Goal: Task Accomplishment & Management: Complete application form

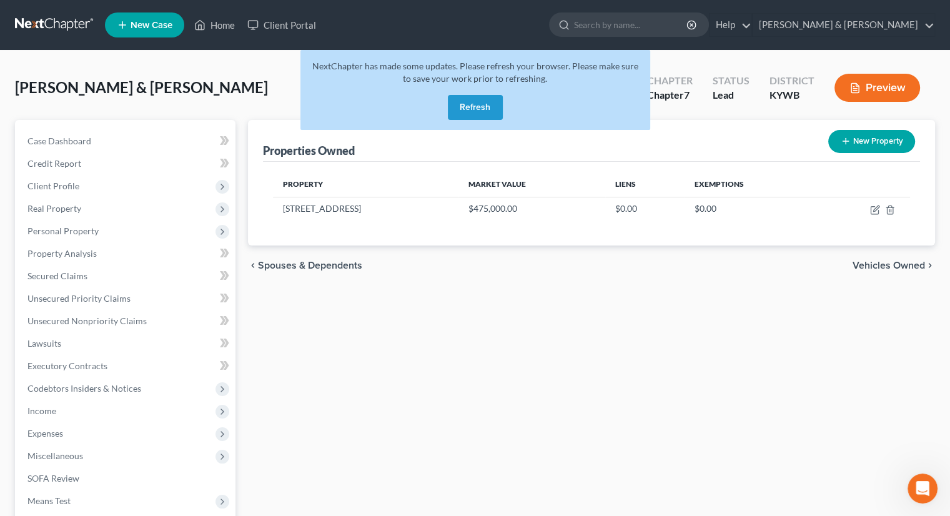
click at [475, 106] on button "Refresh" at bounding box center [475, 107] width 55 height 25
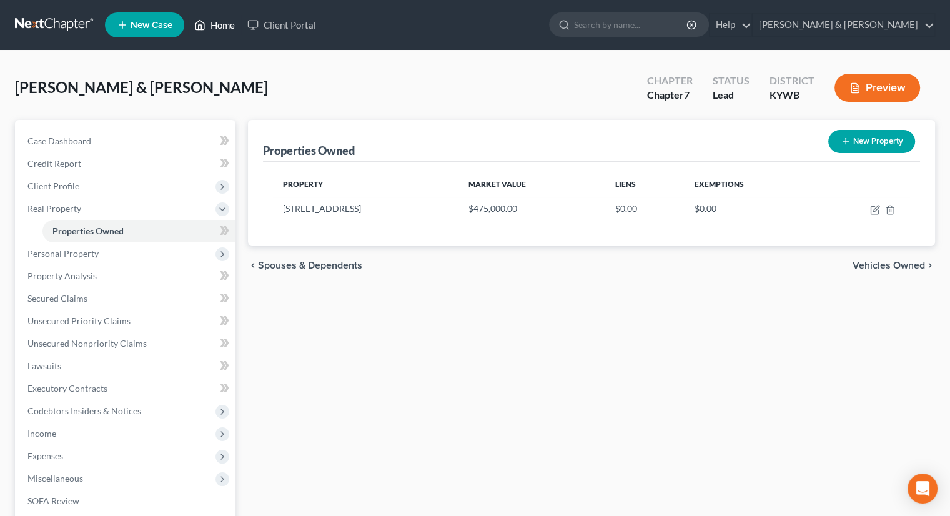
click at [212, 25] on link "Home" at bounding box center [214, 25] width 53 height 22
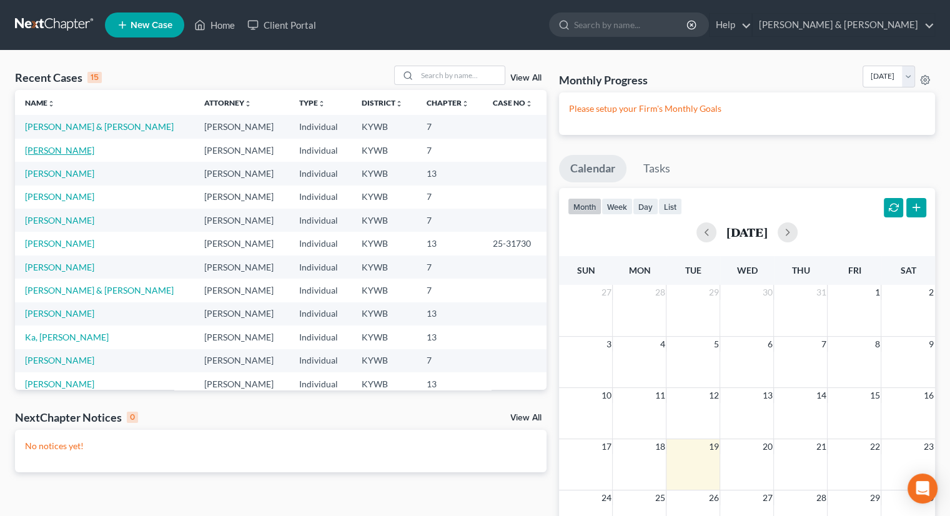
click at [41, 149] on link "[PERSON_NAME]" at bounding box center [59, 150] width 69 height 11
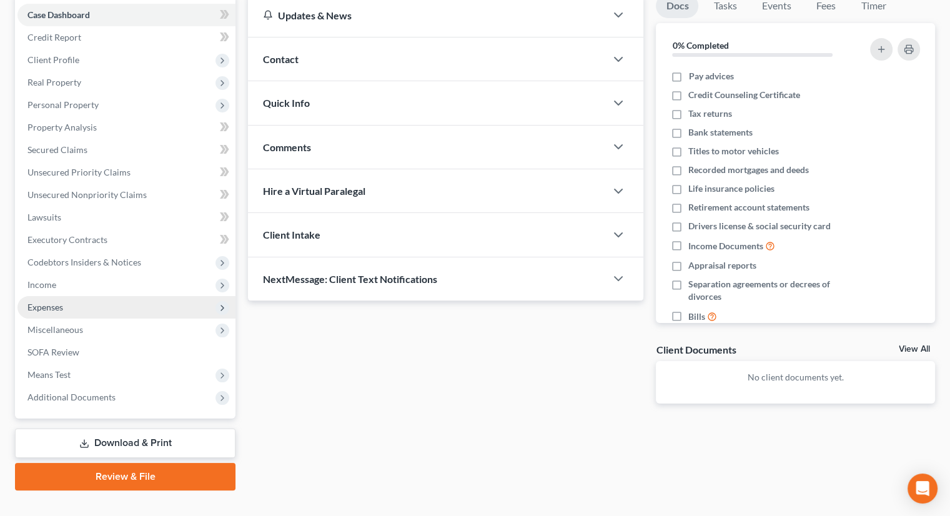
scroll to position [147, 0]
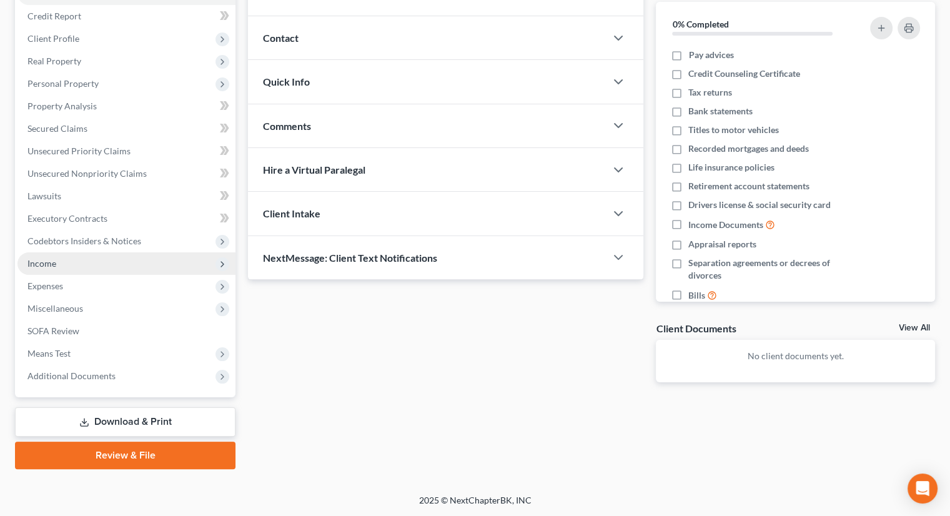
click at [50, 262] on span "Income" at bounding box center [41, 263] width 29 height 11
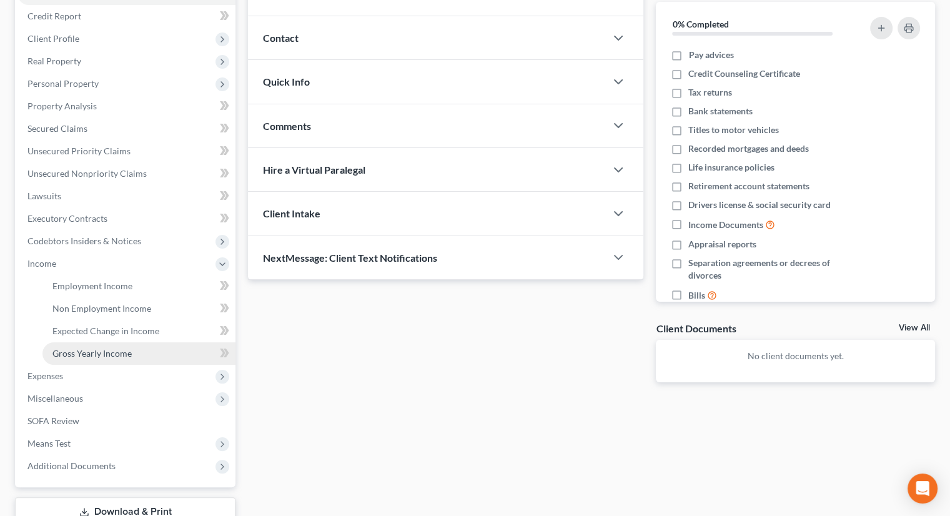
click at [115, 353] on span "Gross Yearly Income" at bounding box center [91, 353] width 79 height 11
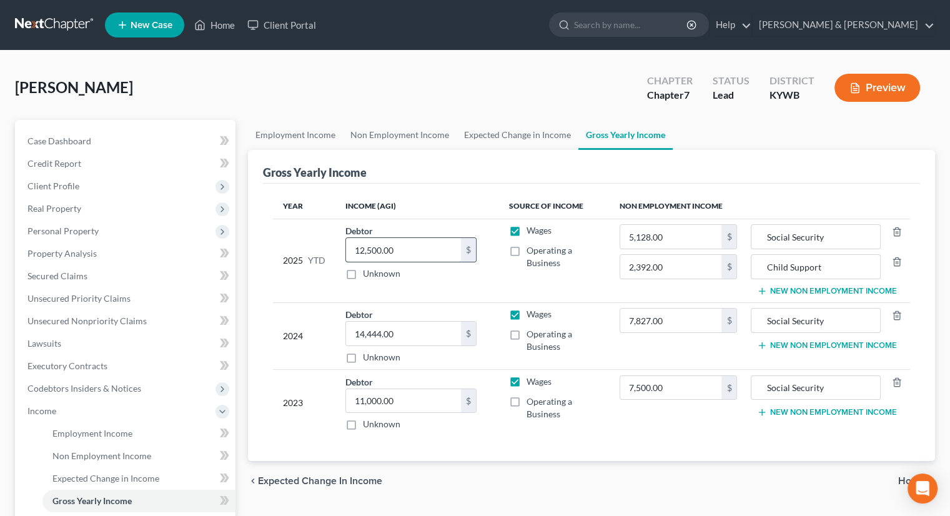
click at [401, 249] on input "12,500.00" at bounding box center [403, 250] width 115 height 24
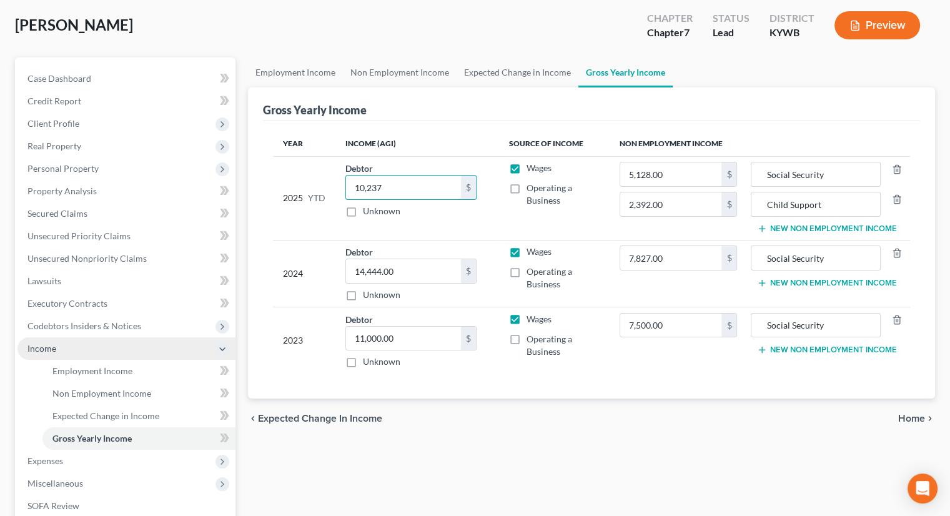
scroll to position [125, 0]
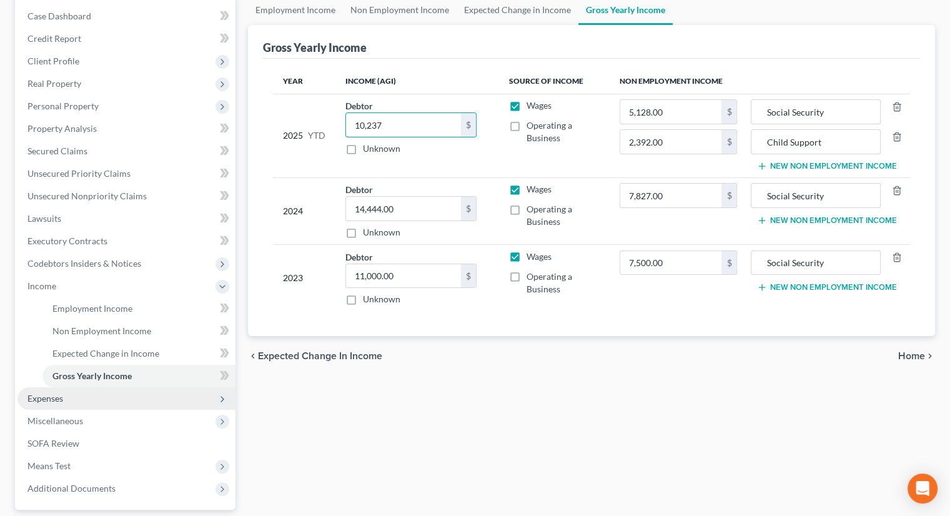
type input "10,237"
click at [47, 399] on span "Expenses" at bounding box center [45, 398] width 36 height 11
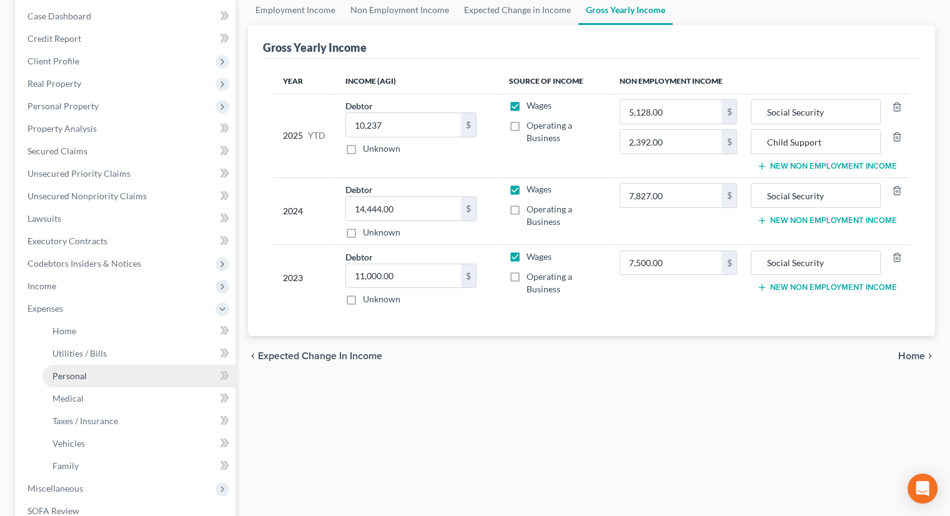
click at [84, 374] on span "Personal" at bounding box center [69, 375] width 34 height 11
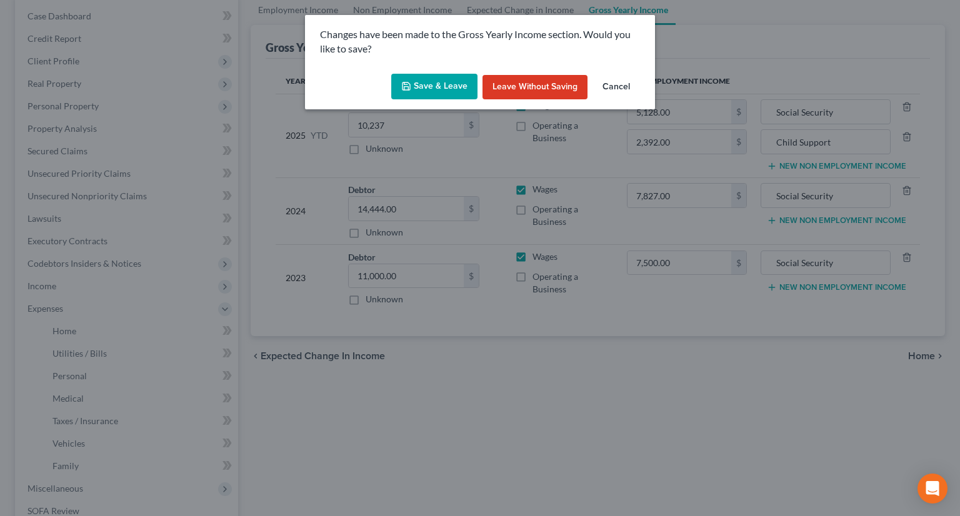
click at [444, 89] on button "Save & Leave" at bounding box center [434, 87] width 86 height 26
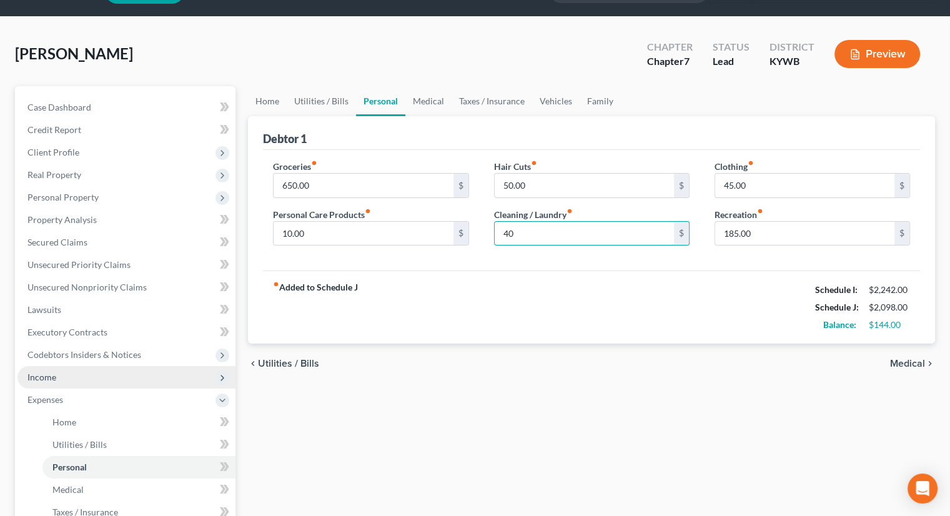
scroll to position [62, 0]
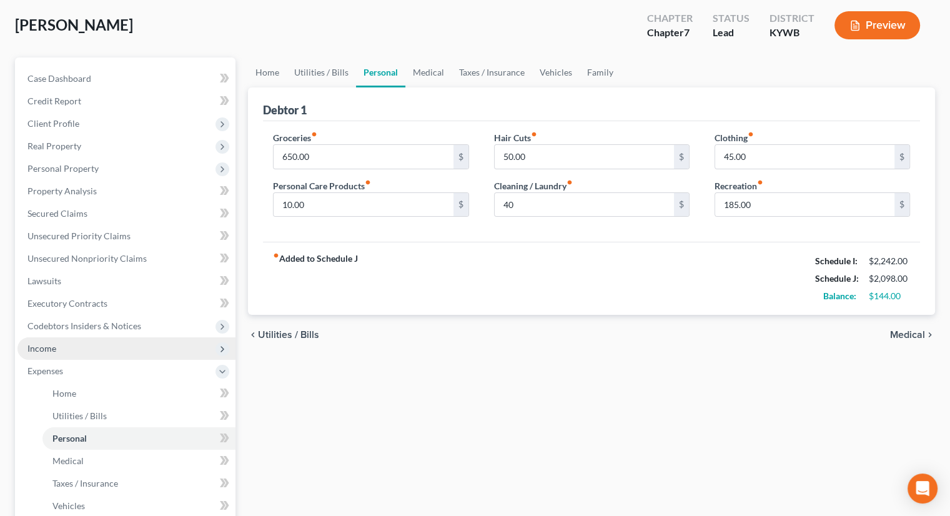
click at [47, 343] on span "Income" at bounding box center [41, 348] width 29 height 11
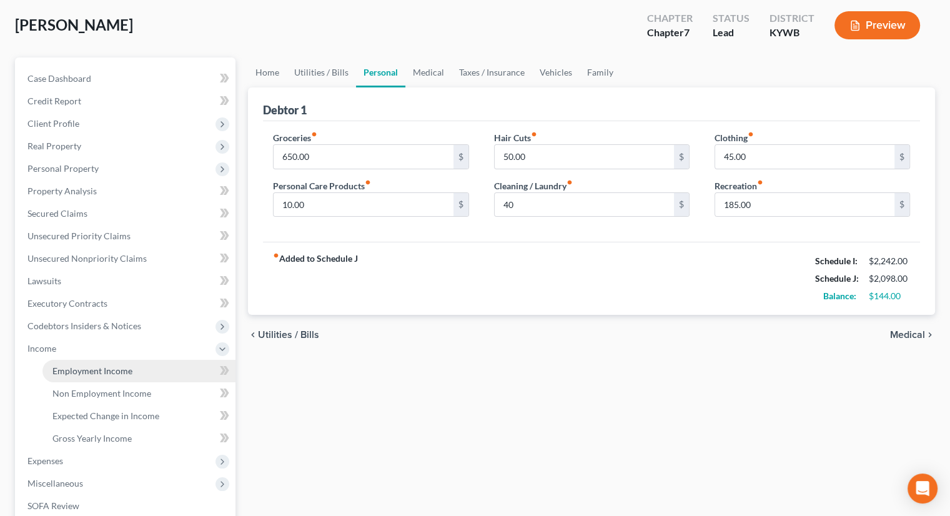
click at [89, 371] on span "Employment Income" at bounding box center [92, 370] width 80 height 11
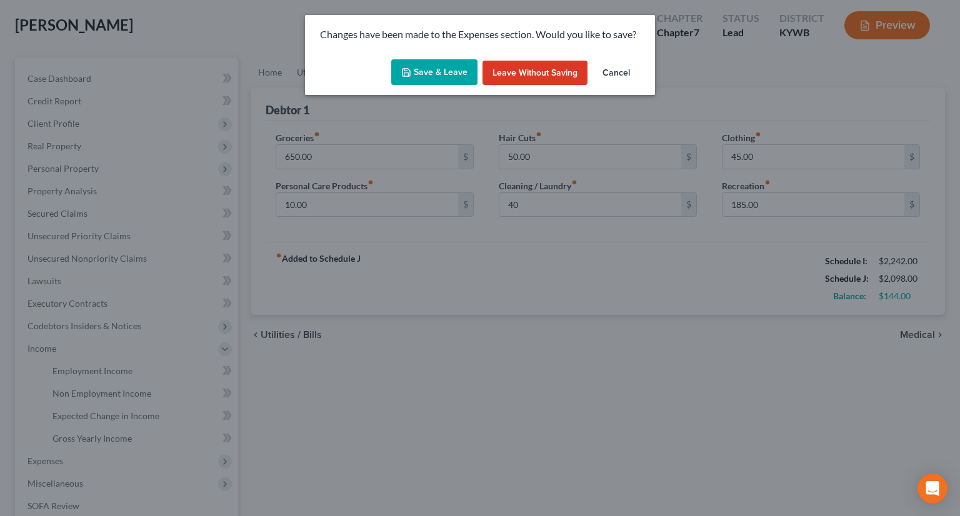
click at [432, 72] on button "Save & Leave" at bounding box center [434, 72] width 86 height 26
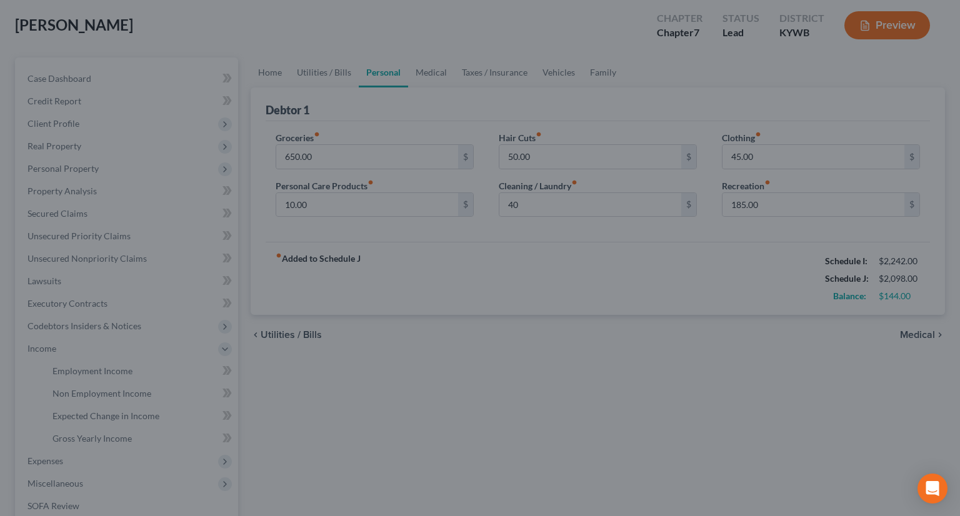
type input "40.00"
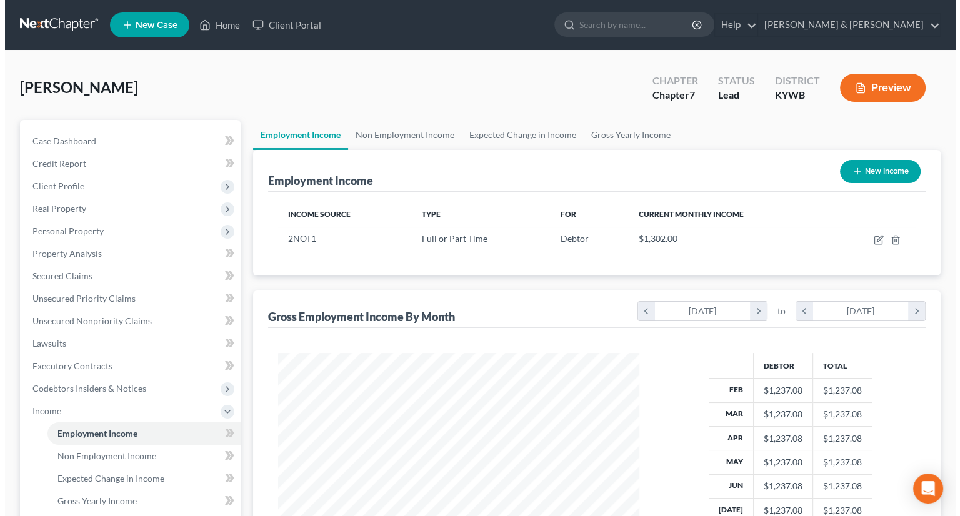
scroll to position [222, 385]
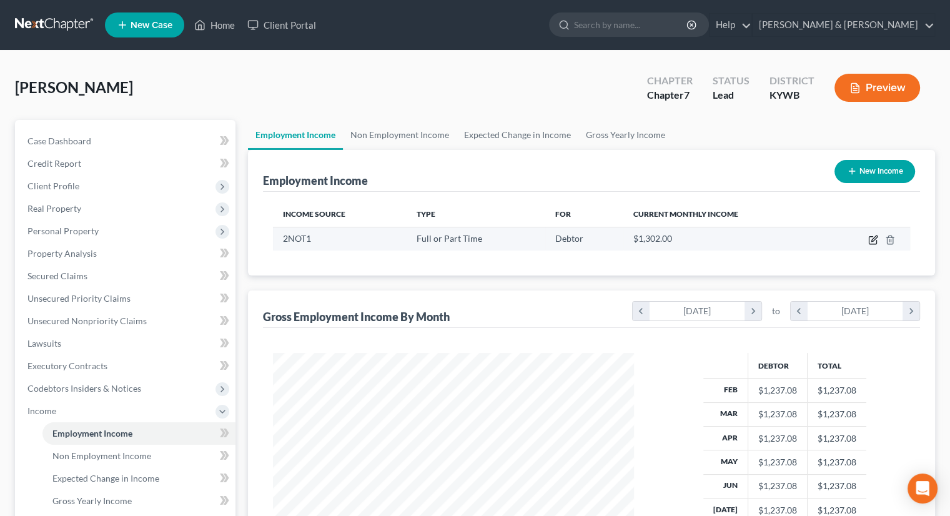
click at [875, 238] on icon "button" at bounding box center [873, 240] width 10 height 10
select select "0"
select select "18"
select select "0"
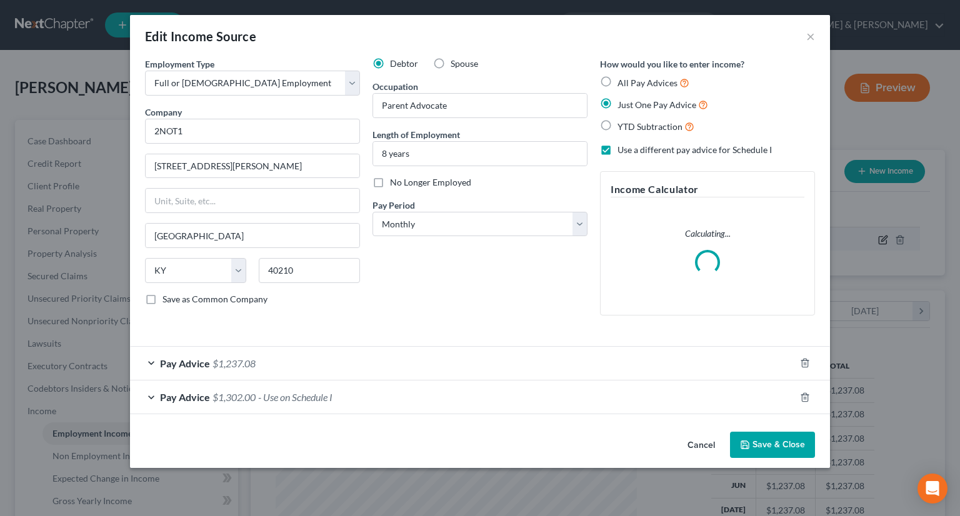
scroll to position [222, 390]
click at [187, 365] on span "Pay Advice" at bounding box center [185, 363] width 50 height 12
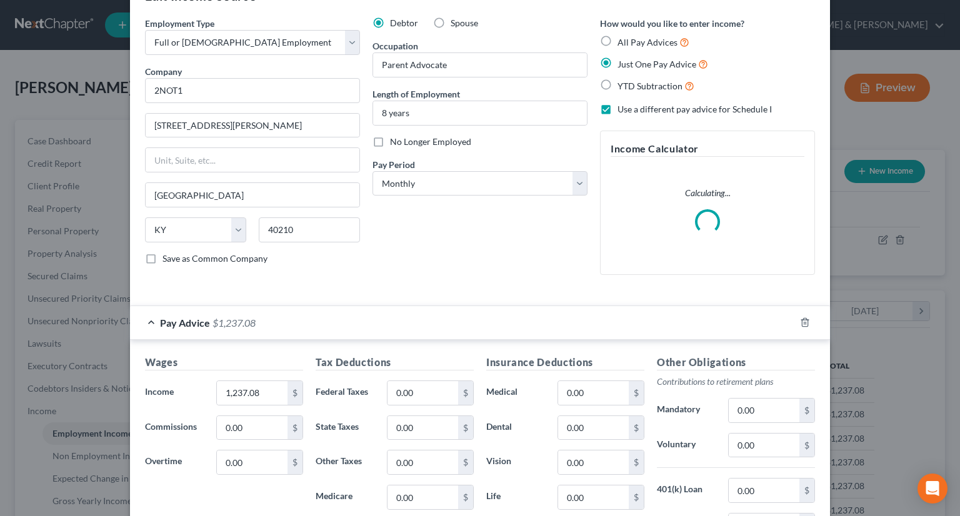
scroll to position [62, 0]
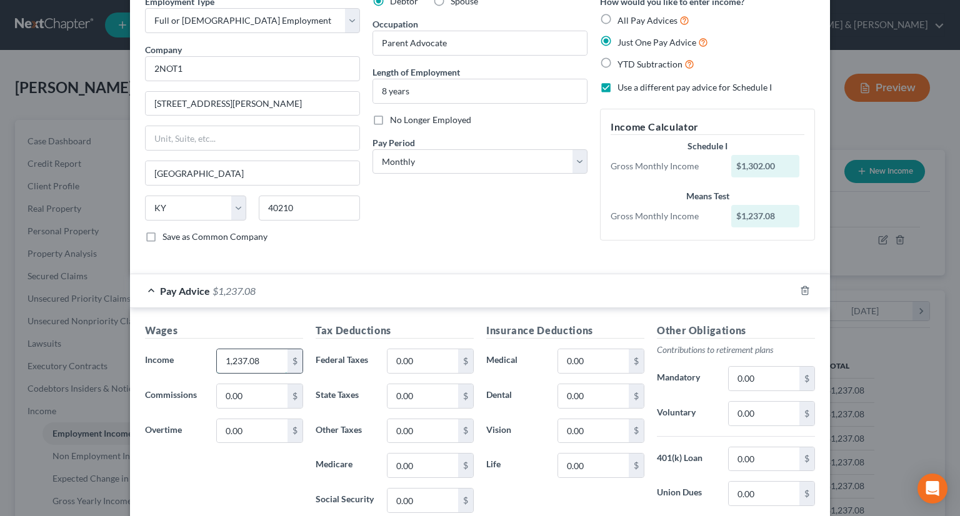
click at [268, 364] on input "1,237.08" at bounding box center [252, 361] width 71 height 24
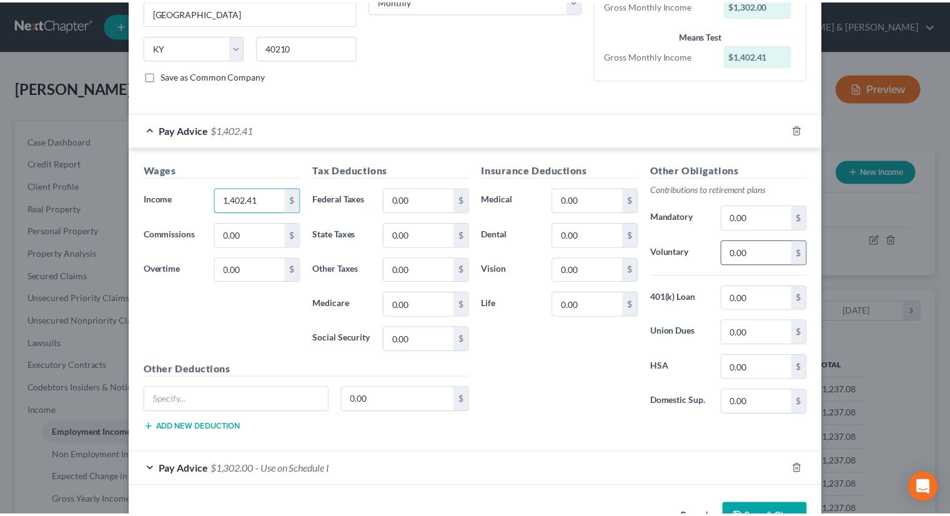
scroll to position [259, 0]
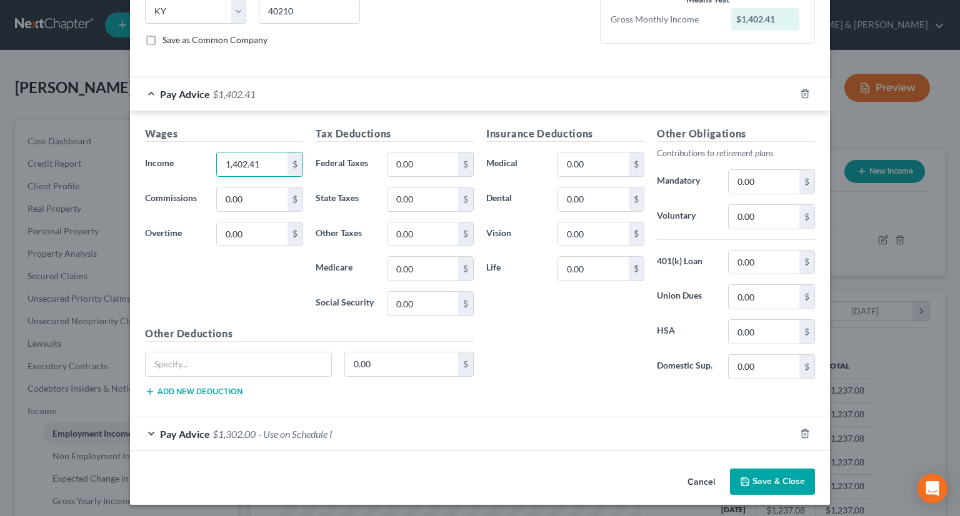
type input "1,402.41"
click at [779, 475] on button "Save & Close" at bounding box center [772, 482] width 85 height 26
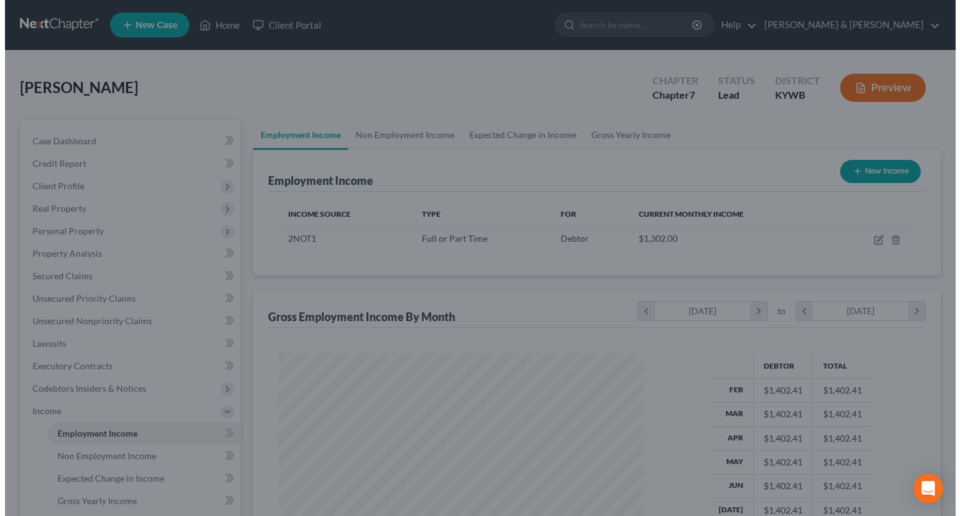
scroll to position [624476, 624313]
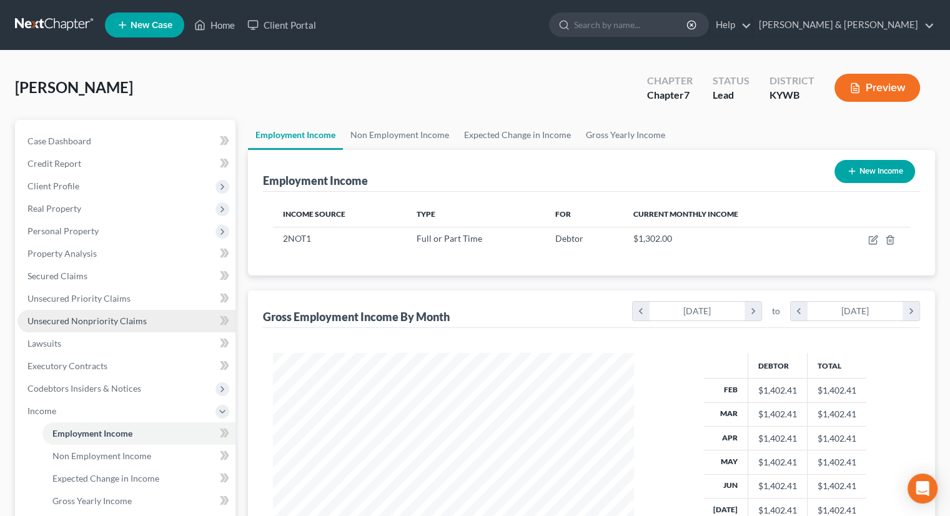
click at [77, 319] on span "Unsecured Nonpriority Claims" at bounding box center [86, 320] width 119 height 11
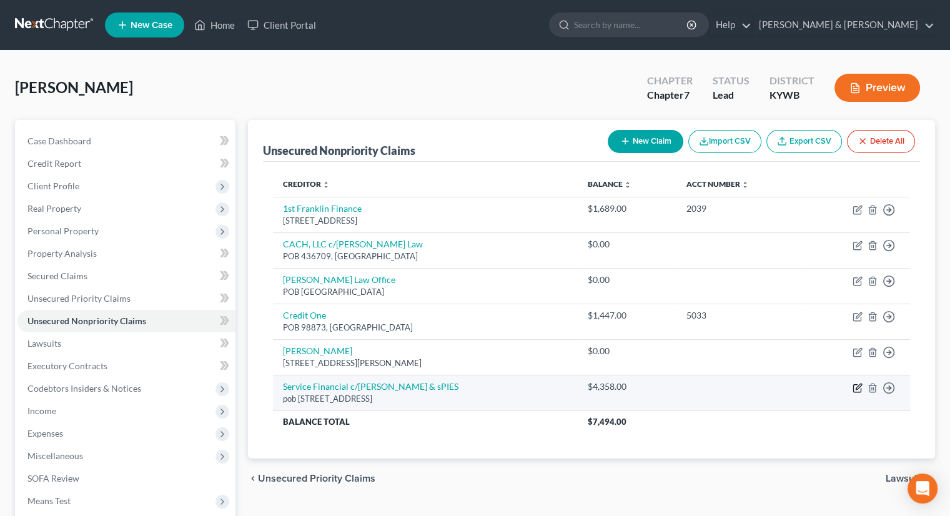
click at [861, 389] on icon "button" at bounding box center [856, 387] width 7 height 7
select select "18"
select select "0"
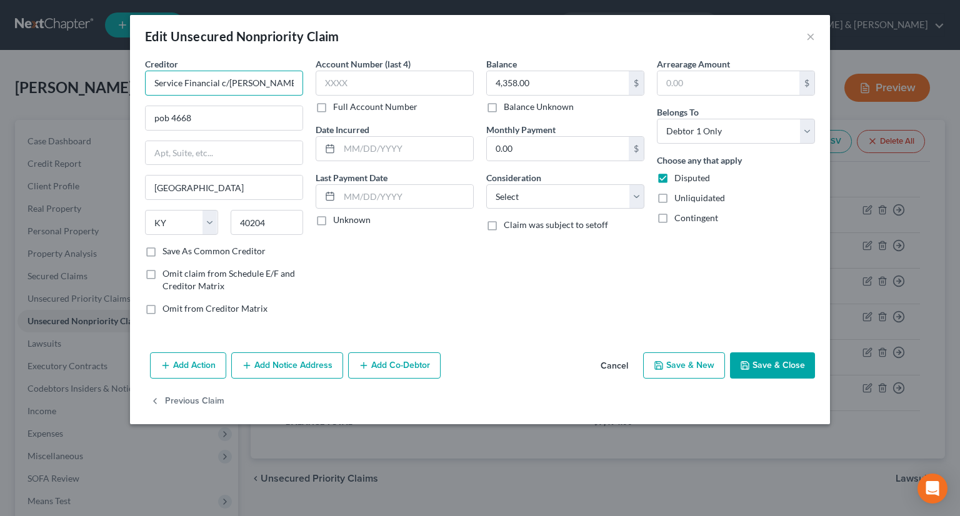
click at [297, 84] on input "Service Financial c/[PERSON_NAME] & sPIES" at bounding box center [224, 83] width 158 height 25
drag, startPoint x: 290, startPoint y: 81, endPoint x: 322, endPoint y: 76, distance: 32.2
click at [300, 77] on input "Service Financial c/[PERSON_NAME] & sPIES" at bounding box center [224, 83] width 158 height 25
type input "Service Financial c/[PERSON_NAME] & Spies"
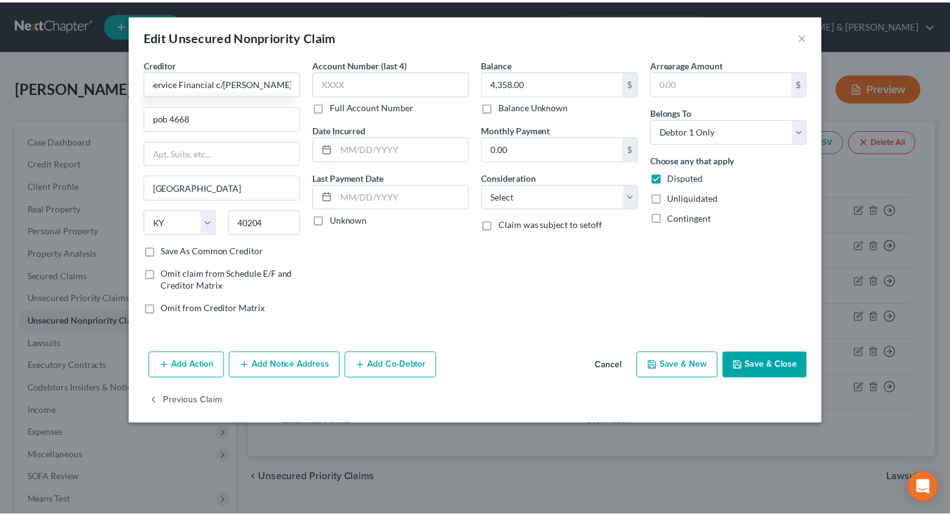
scroll to position [0, 0]
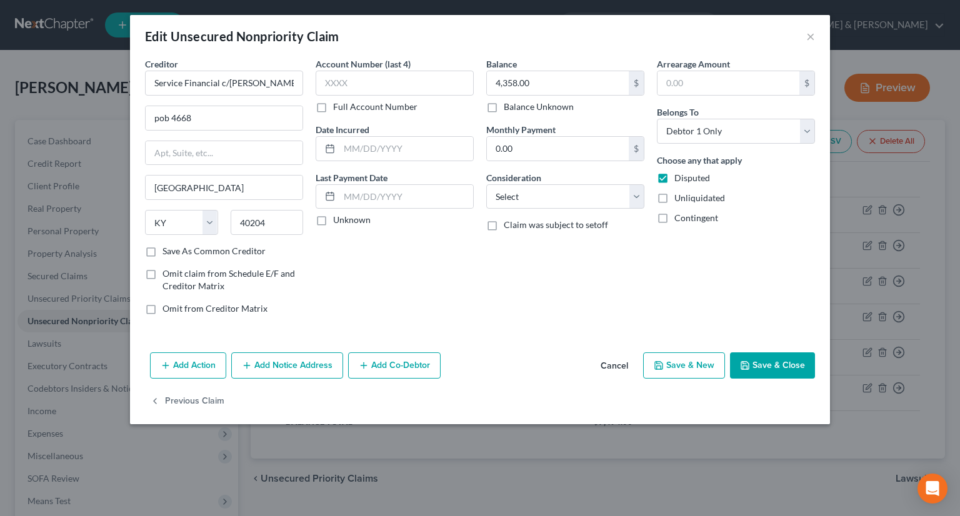
click at [778, 360] on button "Save & Close" at bounding box center [772, 365] width 85 height 26
type input "0"
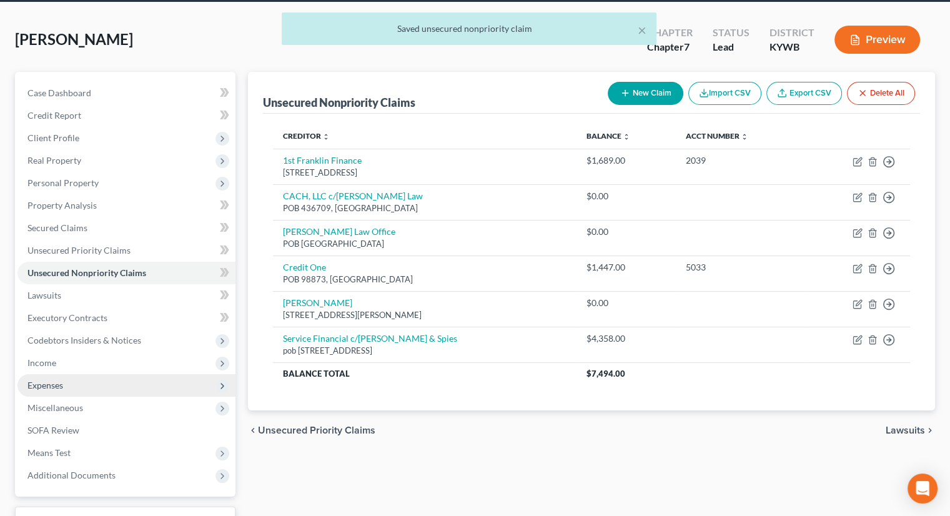
scroll to position [147, 0]
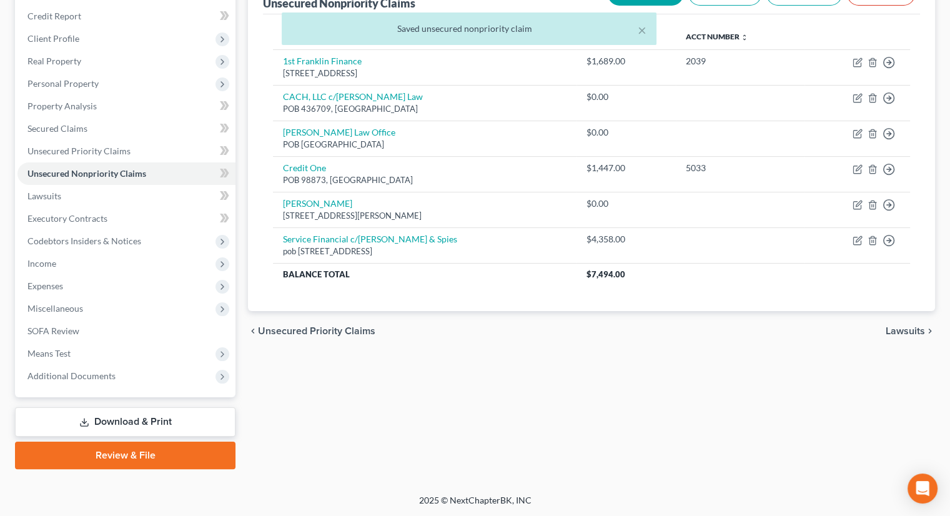
click at [122, 417] on link "Download & Print" at bounding box center [125, 421] width 221 height 29
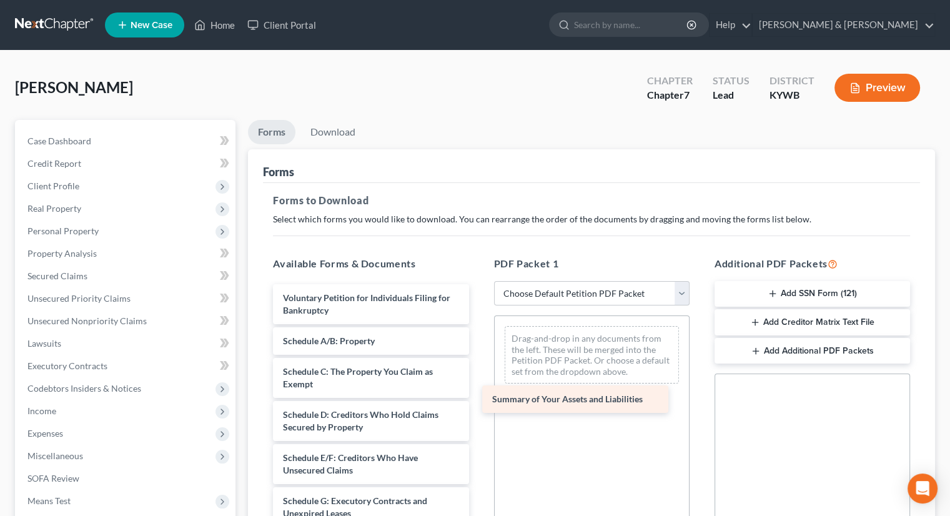
drag, startPoint x: 375, startPoint y: 335, endPoint x: 585, endPoint y: 395, distance: 217.5
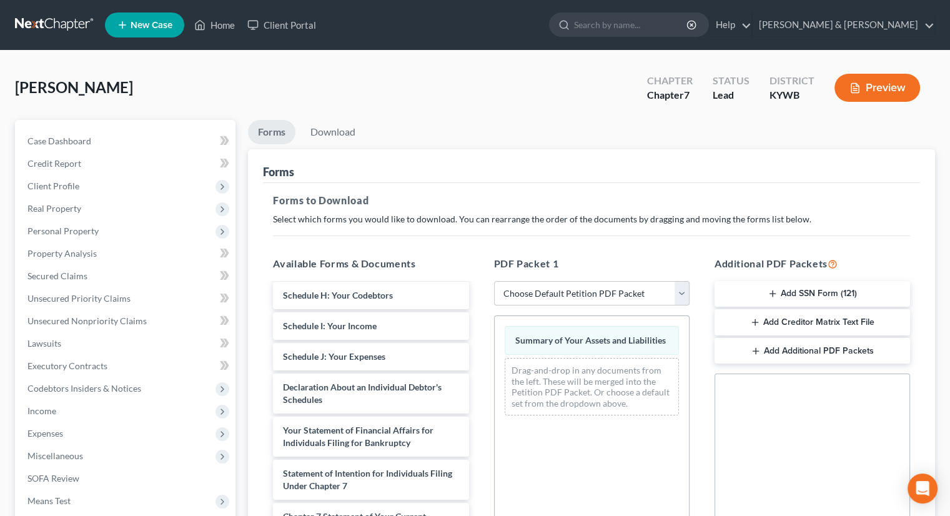
scroll to position [250, 0]
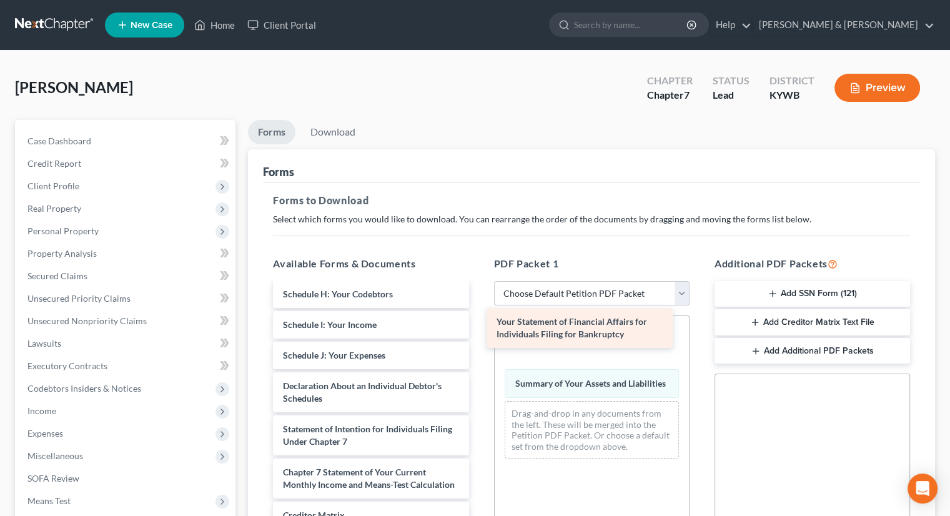
drag, startPoint x: 384, startPoint y: 435, endPoint x: 597, endPoint y: 329, distance: 238.6
click at [479, 329] on div "Your Statement of Financial Affairs for Individuals Filing for Bankruptcy Volun…" at bounding box center [371, 333] width 216 height 599
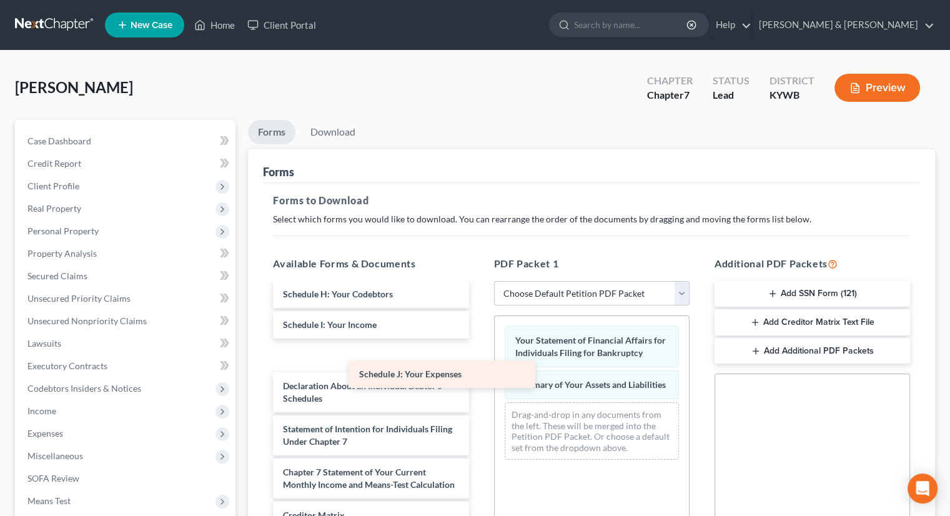
scroll to position [243, 0]
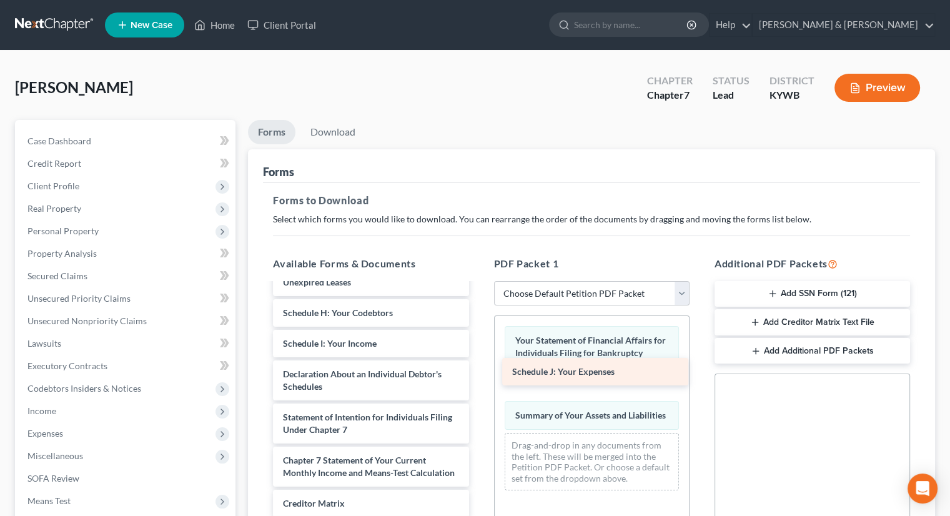
drag, startPoint x: 340, startPoint y: 360, endPoint x: 570, endPoint y: 378, distance: 229.9
click at [479, 378] on div "Schedule J: Your Expenses Voluntary Petition for Individuals Filing for Bankrup…" at bounding box center [371, 337] width 216 height 568
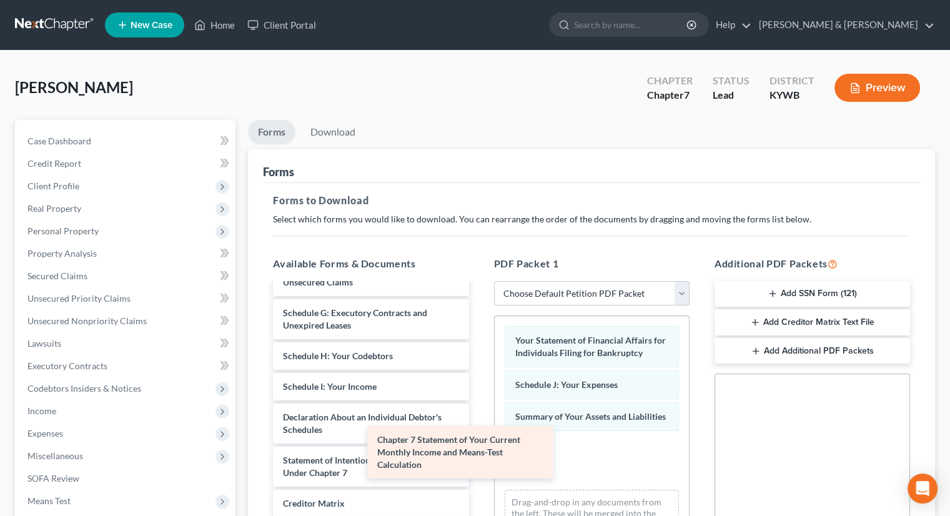
scroll to position [187, 0]
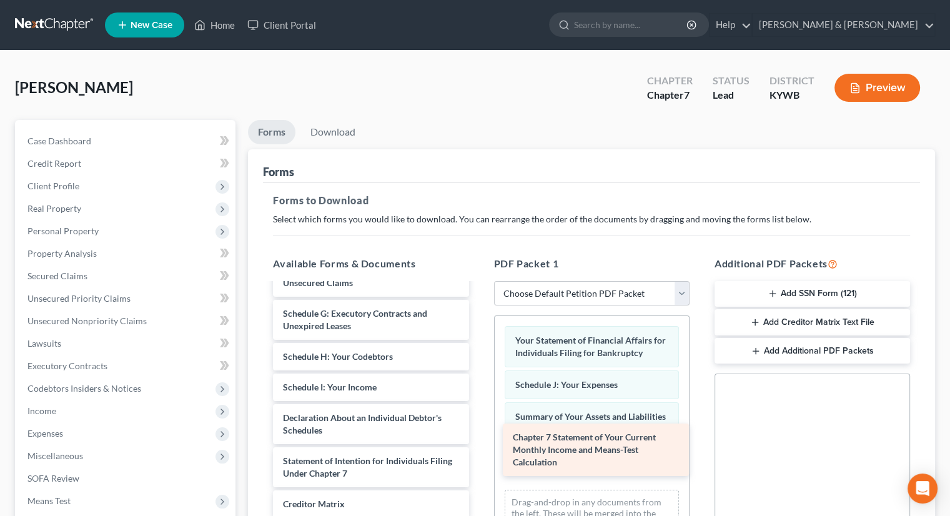
drag, startPoint x: 406, startPoint y: 458, endPoint x: 636, endPoint y: 448, distance: 230.1
click at [479, 448] on div "Chapter 7 Statement of Your Current Monthly Income and Means-Test Calculation V…" at bounding box center [371, 359] width 216 height 525
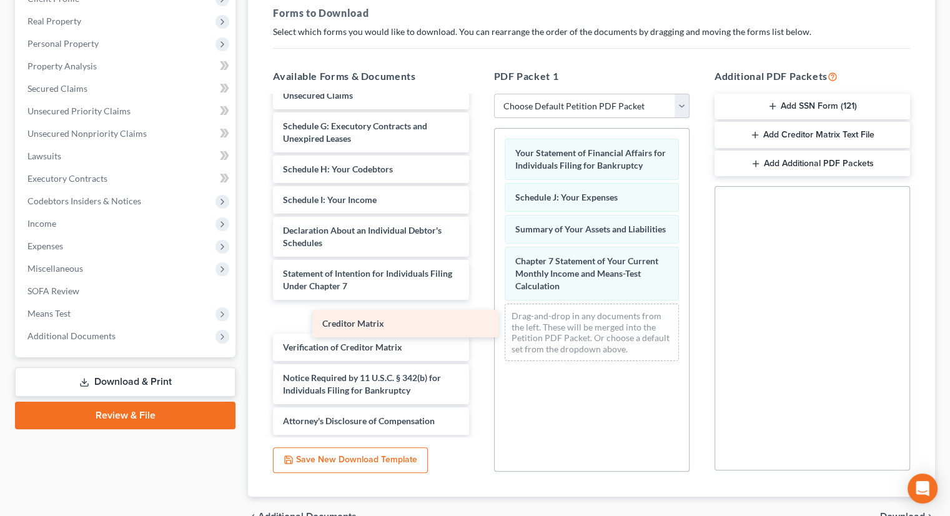
scroll to position [157, 0]
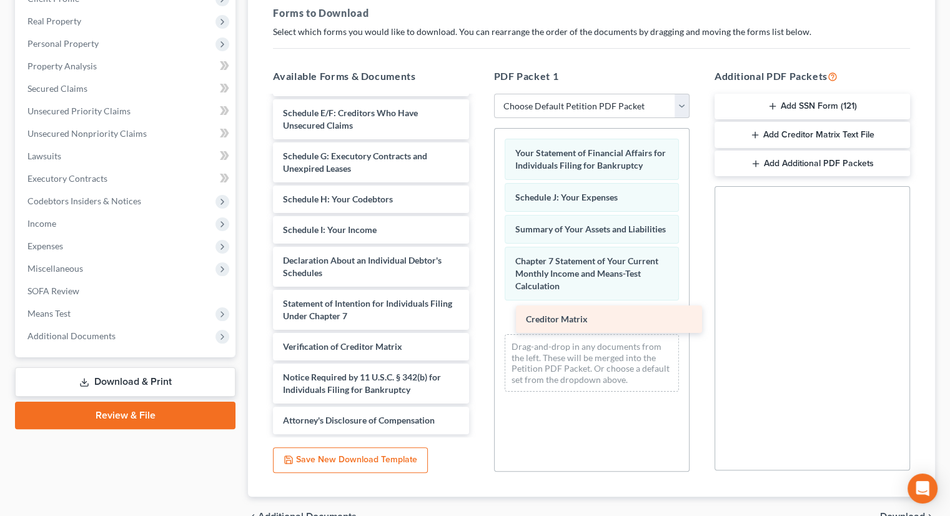
drag, startPoint x: 325, startPoint y: 318, endPoint x: 568, endPoint y: 322, distance: 243.0
click at [479, 322] on div "Creditor Matrix Voluntary Petition for Individuals Filing for Bankruptcy Schedu…" at bounding box center [371, 186] width 216 height 495
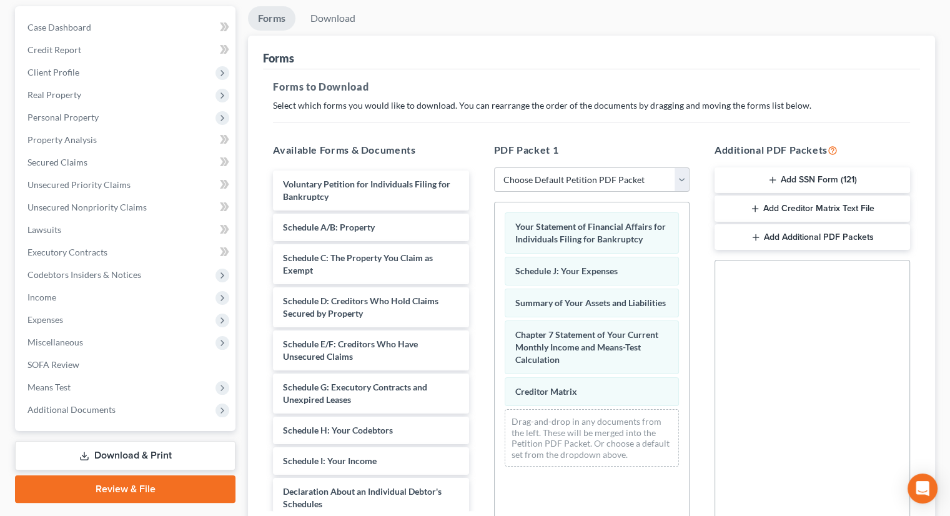
scroll to position [0, 0]
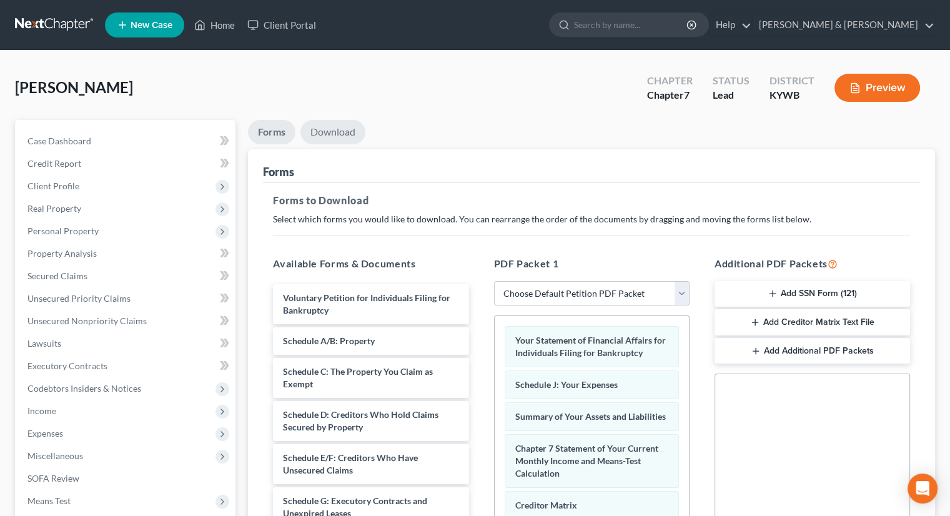
click at [340, 132] on link "Download" at bounding box center [332, 132] width 65 height 24
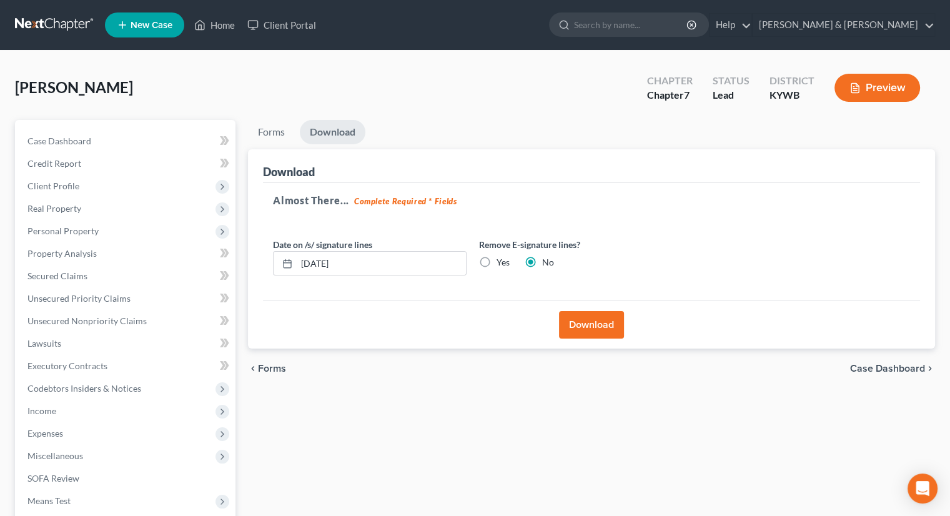
click at [497, 259] on label "Yes" at bounding box center [503, 262] width 13 height 12
click at [502, 259] on input "Yes" at bounding box center [506, 260] width 8 height 8
radio input "true"
radio input "false"
drag, startPoint x: 367, startPoint y: 269, endPoint x: 259, endPoint y: 284, distance: 108.5
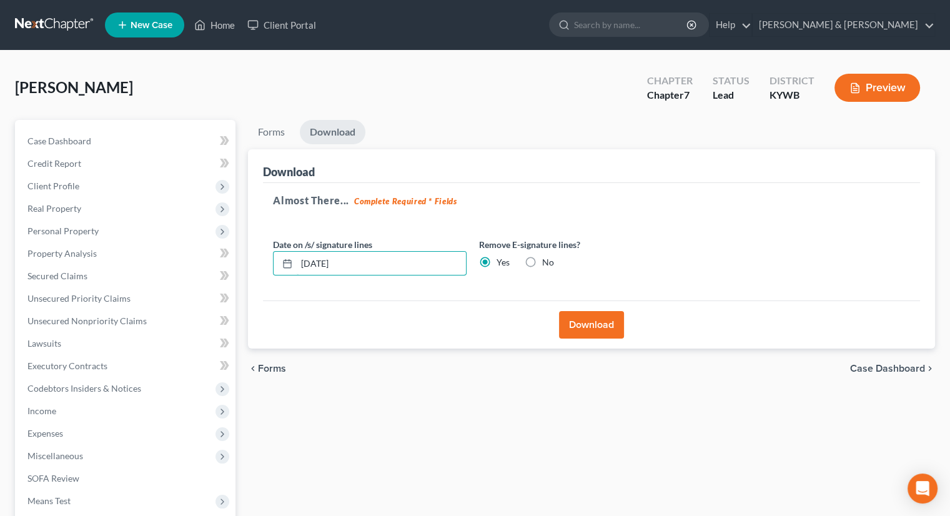
click at [259, 284] on div "Download Almost There... Complete Required * Fields Date on /s/ signature lines…" at bounding box center [591, 249] width 687 height 200
click at [601, 320] on button "Download" at bounding box center [591, 324] width 65 height 27
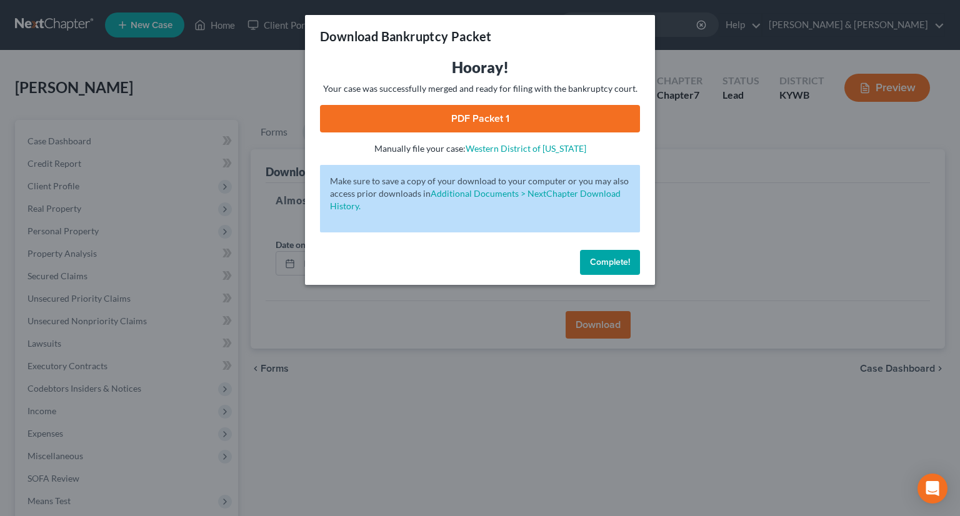
click at [501, 114] on link "PDF Packet 1" at bounding box center [480, 118] width 320 height 27
drag, startPoint x: 623, startPoint y: 257, endPoint x: 608, endPoint y: 256, distance: 15.7
click at [620, 257] on span "Complete!" at bounding box center [610, 262] width 40 height 11
